Goal: Browse casually: Explore the website without a specific task or goal

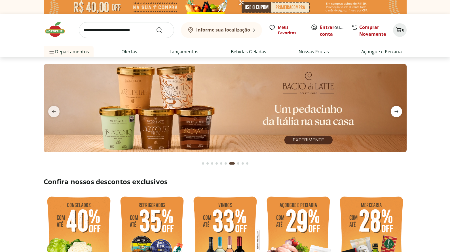
click at [396, 110] on icon "next" at bounding box center [396, 111] width 7 height 7
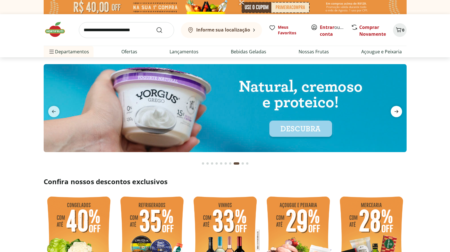
click at [396, 110] on icon "next" at bounding box center [396, 111] width 7 height 7
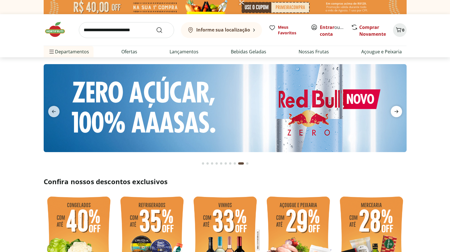
click at [396, 110] on icon "next" at bounding box center [396, 111] width 7 height 7
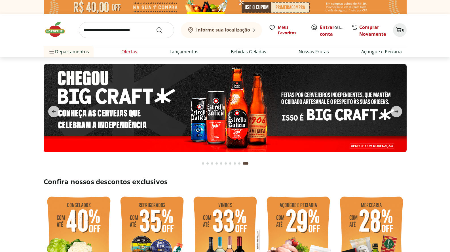
click at [129, 50] on link "Ofertas" at bounding box center [129, 51] width 16 height 7
select select "**********"
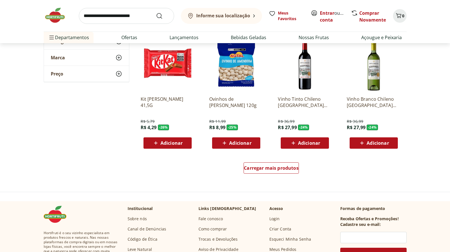
scroll to position [313, 0]
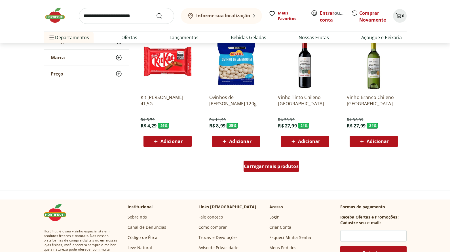
click at [267, 164] on span "Carregar mais produtos" at bounding box center [271, 166] width 55 height 5
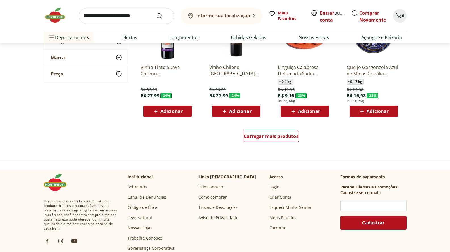
scroll to position [716, 0]
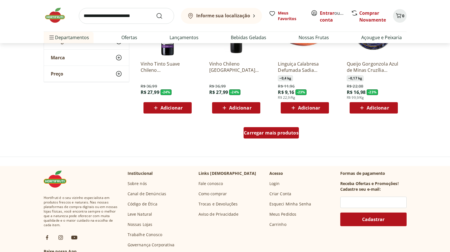
click at [273, 133] on span "Carregar mais produtos" at bounding box center [271, 132] width 55 height 5
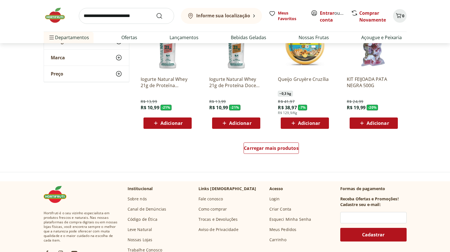
scroll to position [1073, 0]
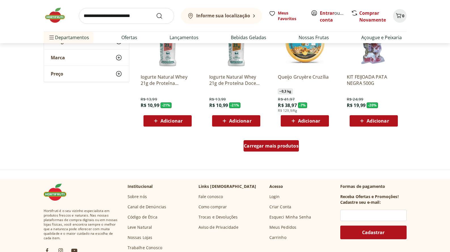
click at [275, 144] on span "Carregar mais produtos" at bounding box center [271, 145] width 55 height 5
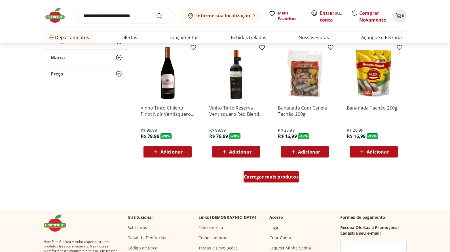
scroll to position [1413, 0]
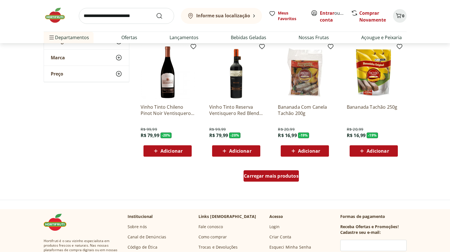
click at [270, 175] on span "Carregar mais produtos" at bounding box center [271, 176] width 55 height 5
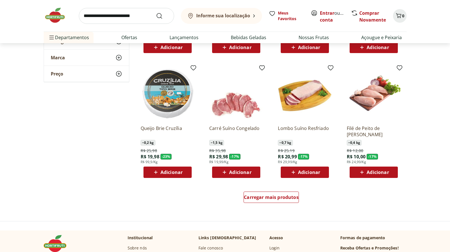
scroll to position [1762, 0]
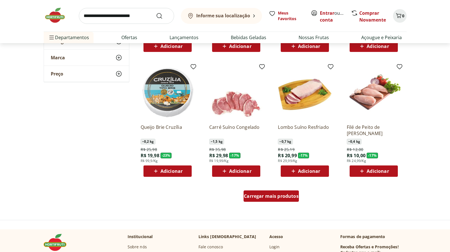
click at [267, 195] on span "Carregar mais produtos" at bounding box center [271, 196] width 55 height 5
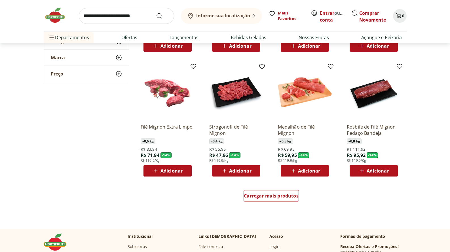
scroll to position [2133, 0]
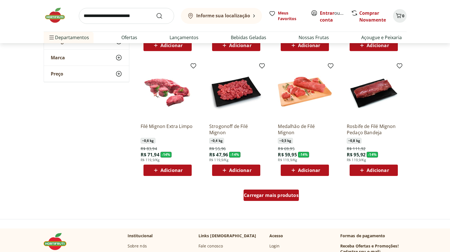
click at [274, 195] on span "Carregar mais produtos" at bounding box center [271, 195] width 55 height 5
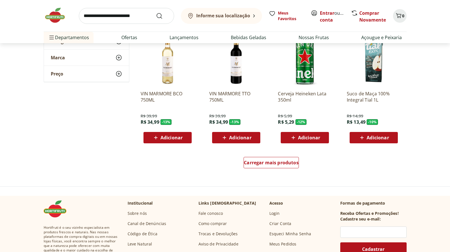
scroll to position [2538, 0]
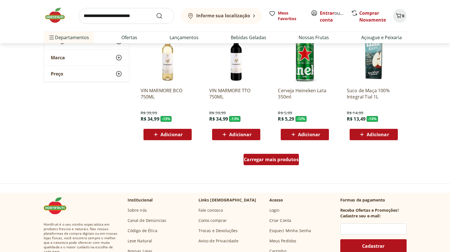
click at [275, 158] on span "Carregar mais produtos" at bounding box center [271, 159] width 55 height 5
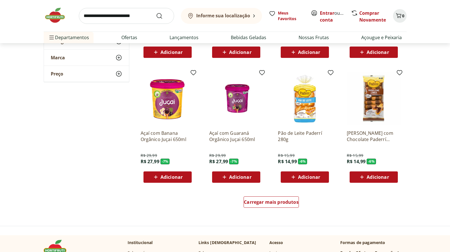
scroll to position [2869, 0]
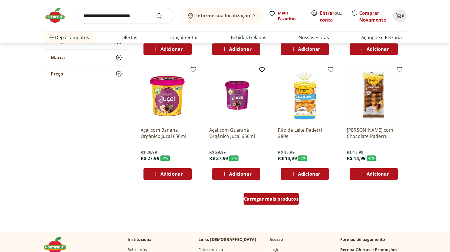
click at [270, 196] on span "Carregar mais produtos" at bounding box center [271, 198] width 55 height 5
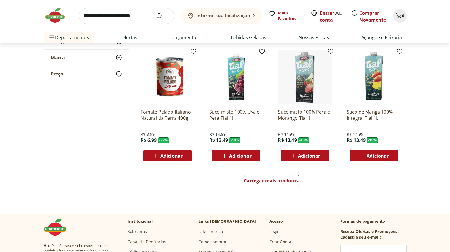
scroll to position [3257, 0]
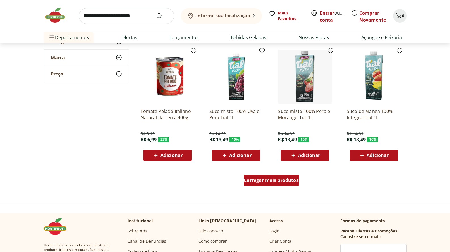
click at [270, 180] on span "Carregar mais produtos" at bounding box center [271, 180] width 55 height 5
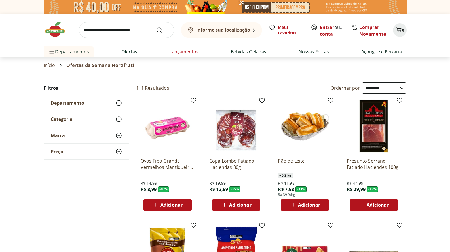
click at [185, 52] on link "Lançamentos" at bounding box center [184, 51] width 29 height 7
select select "**********"
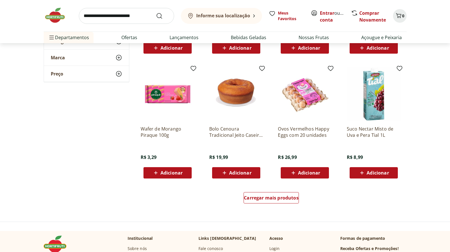
scroll to position [286, 0]
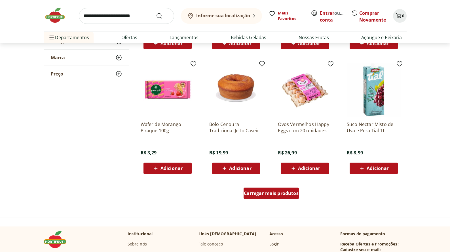
click at [269, 192] on span "Carregar mais produtos" at bounding box center [271, 193] width 55 height 5
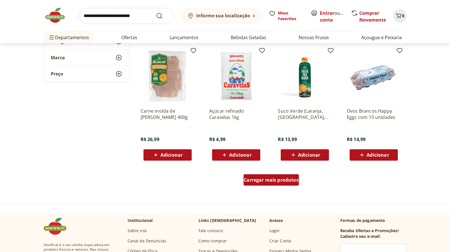
scroll to position [669, 0]
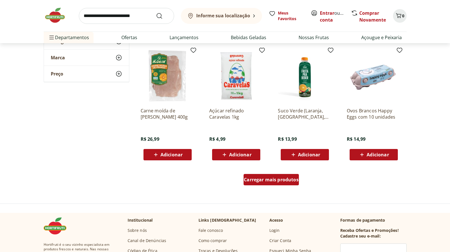
click at [274, 178] on span "Carregar mais produtos" at bounding box center [271, 179] width 55 height 5
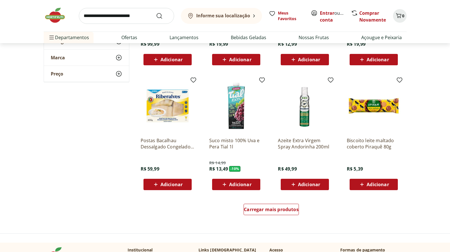
scroll to position [1014, 0]
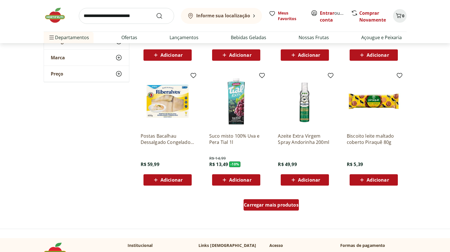
click at [274, 205] on span "Carregar mais produtos" at bounding box center [271, 204] width 55 height 5
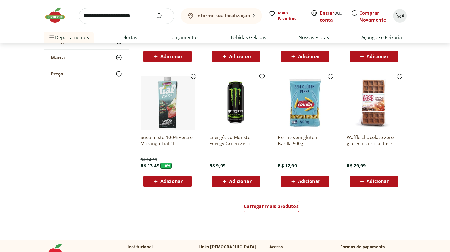
scroll to position [1384, 0]
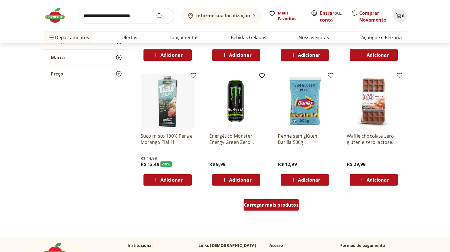
click at [274, 205] on span "Carregar mais produtos" at bounding box center [271, 204] width 55 height 5
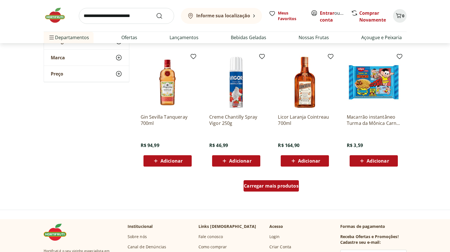
scroll to position [1774, 0]
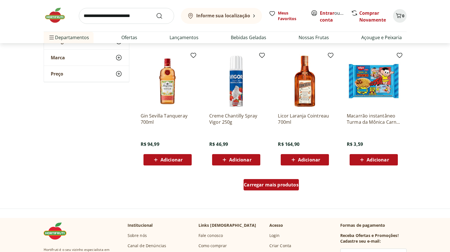
click at [270, 185] on span "Carregar mais produtos" at bounding box center [271, 184] width 55 height 5
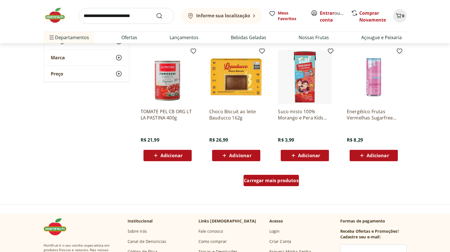
scroll to position [2151, 0]
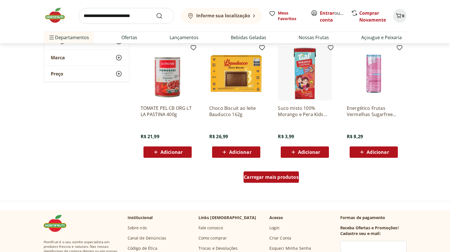
click at [272, 172] on div "Carregar mais produtos" at bounding box center [271, 176] width 55 height 11
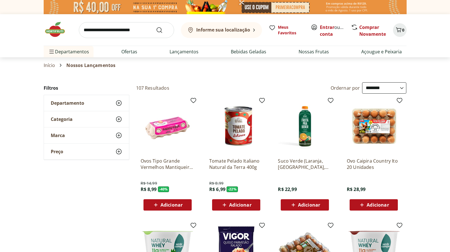
scroll to position [0, 0]
click at [316, 50] on link "Nossas Frutas" at bounding box center [314, 51] width 30 height 7
select select "**********"
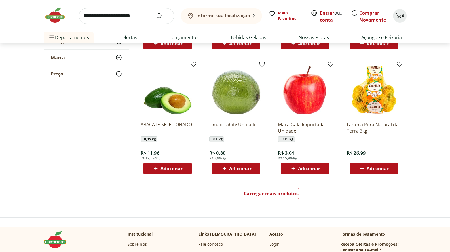
scroll to position [289, 0]
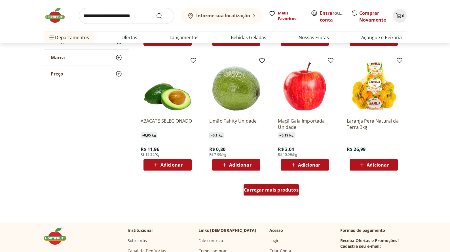
click at [273, 187] on span "Carregar mais produtos" at bounding box center [271, 189] width 55 height 5
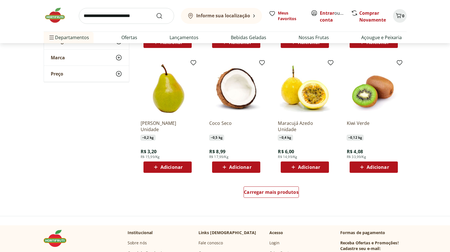
scroll to position [661, 0]
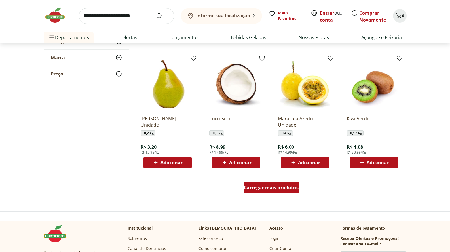
click at [273, 188] on span "Carregar mais produtos" at bounding box center [271, 187] width 55 height 5
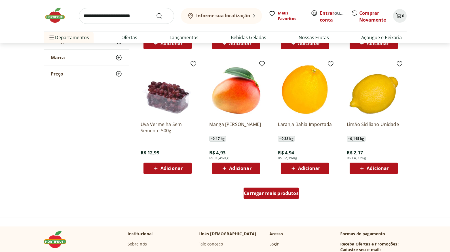
scroll to position [1026, 0]
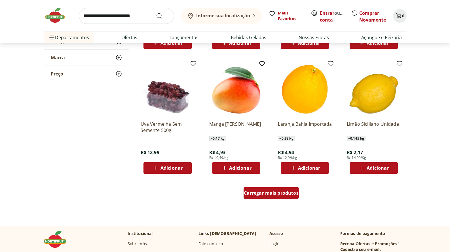
click at [270, 193] on span "Carregar mais produtos" at bounding box center [271, 193] width 55 height 5
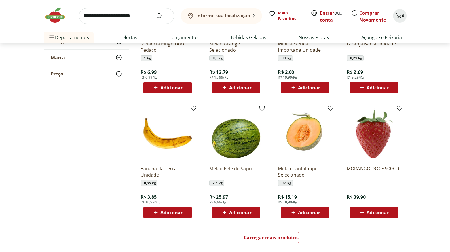
scroll to position [1352, 0]
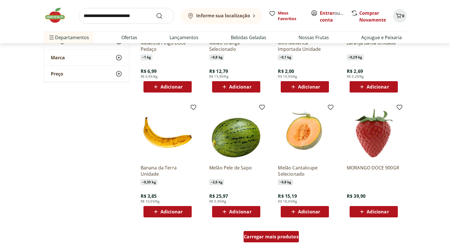
click at [269, 236] on span "Carregar mais produtos" at bounding box center [271, 236] width 55 height 5
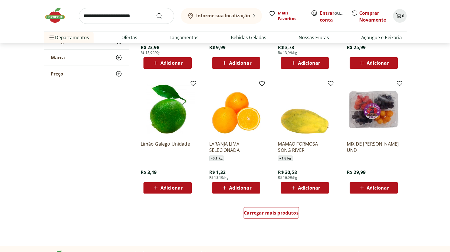
scroll to position [1747, 0]
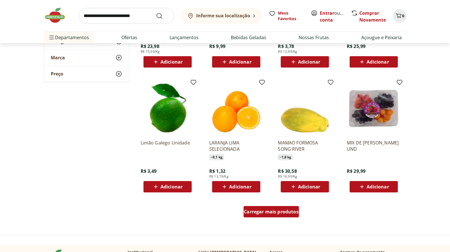
click at [274, 211] on span "Carregar mais produtos" at bounding box center [271, 211] width 55 height 5
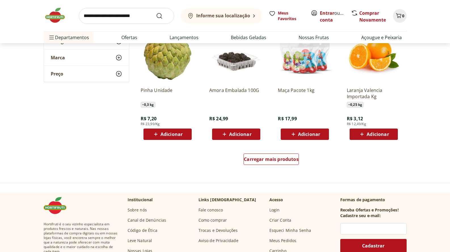
scroll to position [2169, 0]
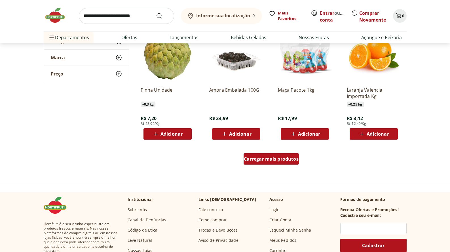
click at [280, 155] on div "Carregar mais produtos" at bounding box center [271, 158] width 55 height 11
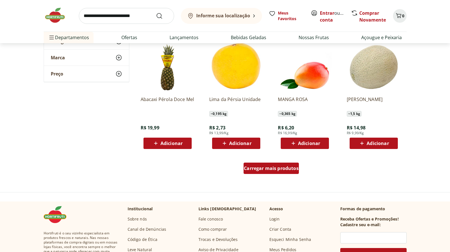
scroll to position [2529, 0]
click at [271, 166] on span "Carregar mais produtos" at bounding box center [271, 168] width 55 height 5
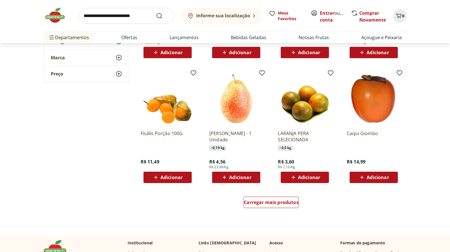
scroll to position [2865, 0]
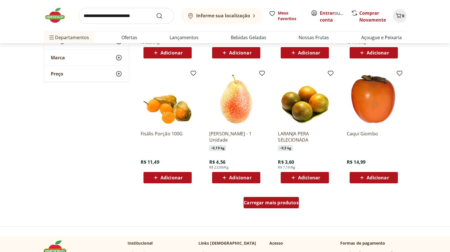
click at [274, 200] on span "Carregar mais produtos" at bounding box center [271, 202] width 55 height 5
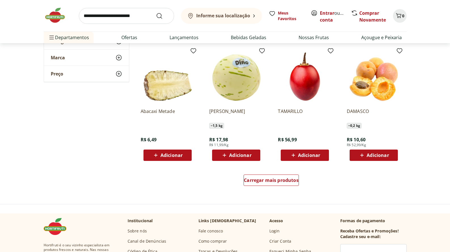
scroll to position [3260, 0]
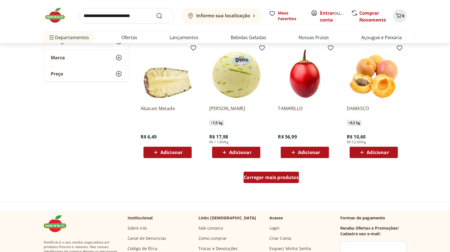
click at [273, 175] on span "Carregar mais produtos" at bounding box center [271, 177] width 55 height 5
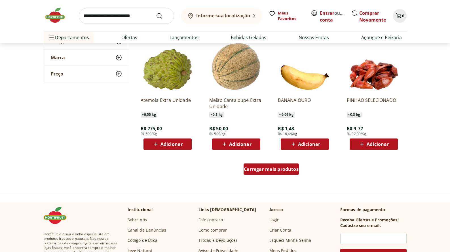
scroll to position [3638, 0]
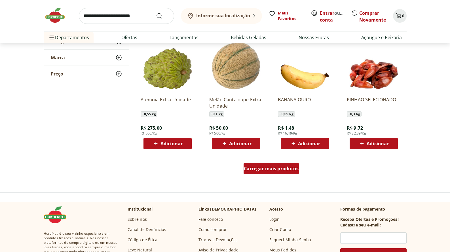
click at [269, 170] on span "Carregar mais produtos" at bounding box center [271, 168] width 55 height 5
